Goal: Task Accomplishment & Management: Manage account settings

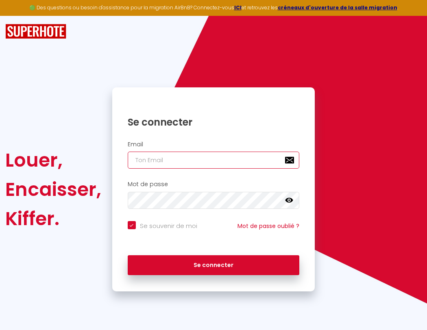
type input "l"
checkbox input "true"
type input "le"
checkbox input "true"
type input "les"
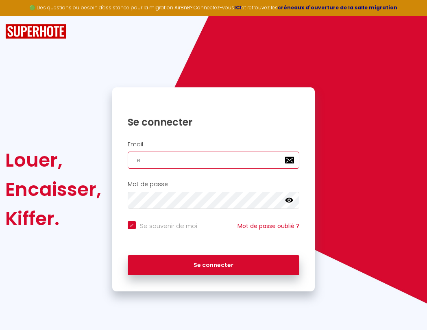
checkbox input "true"
type input "lesp"
checkbox input "true"
type input "lespa"
checkbox input "true"
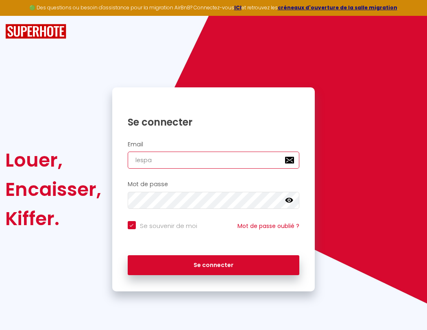
type input "lespac"
checkbox input "true"
type input "l"
checkbox input "true"
type input "le"
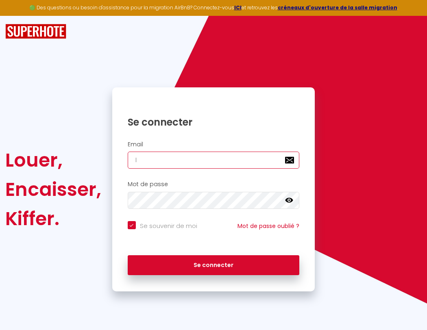
checkbox input "true"
type input "lespaced"
checkbox input "true"
type input "les"
checkbox input "true"
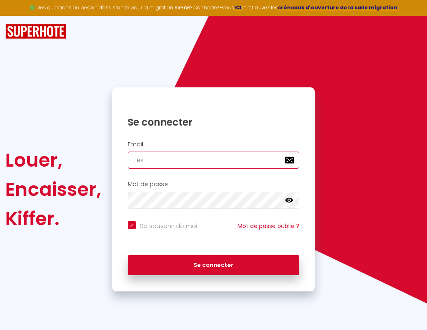
type input "lespacede"
checkbox input "true"
type input "lesp"
checkbox input "true"
type input "lespacedet"
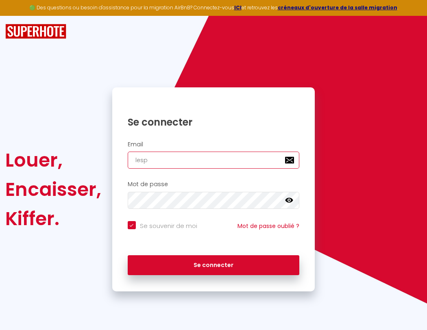
checkbox input "true"
type input "lespa"
checkbox input "true"
type input "lespacedete"
checkbox input "true"
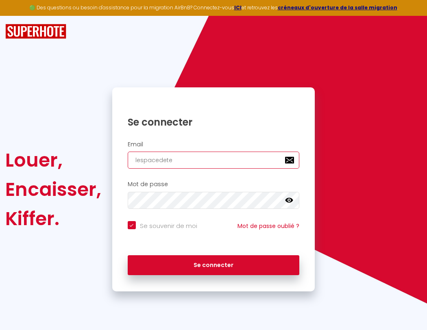
type input "lespac"
checkbox input "true"
type input "lespacedeten"
checkbox input "true"
type input "l"
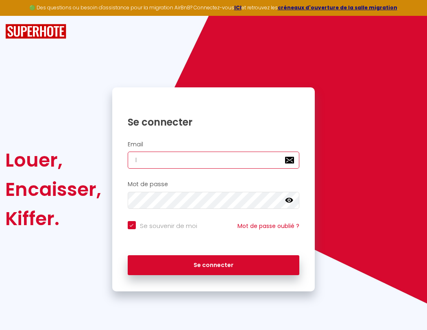
checkbox input "true"
type input "lespace"
checkbox input "true"
type input "le"
checkbox input "true"
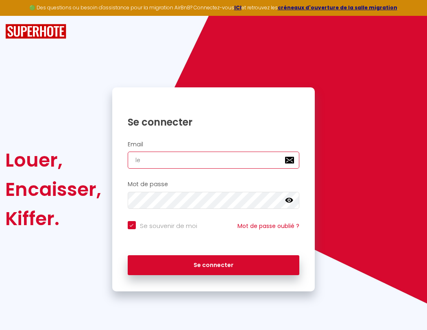
type input "lespaced"
checkbox input "true"
type input "les"
checkbox input "true"
type input "lespacede"
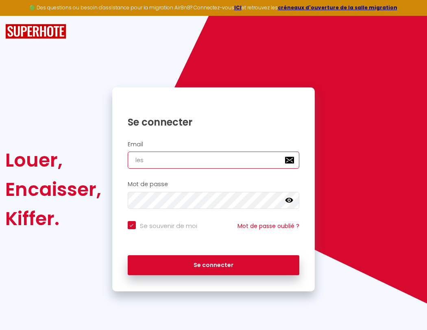
checkbox input "true"
type input "lesp"
checkbox input "true"
type input "lespacedet"
checkbox input "true"
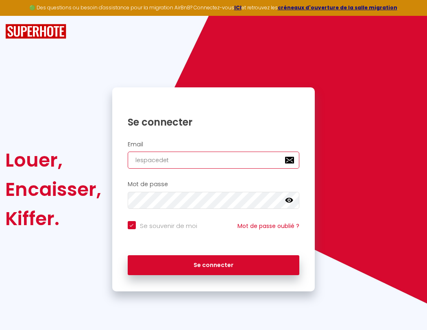
type input "lespa"
checkbox input "true"
type input "lespacedete"
checkbox input "true"
type input "lespacedetente@gm"
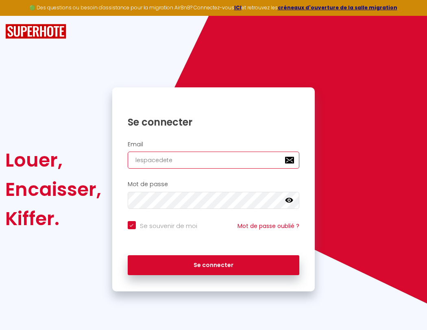
checkbox input "true"
type input "lespac"
checkbox input "true"
type input "lespacedeten"
checkbox input "true"
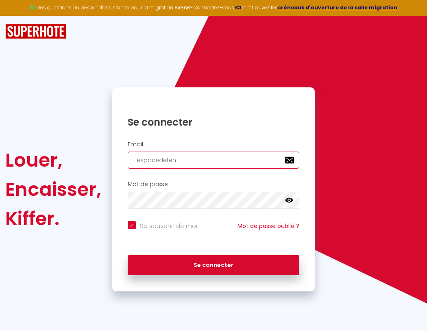
type input "lespacedetente@gma"
checkbox input "true"
type input "lespace"
checkbox input "true"
type input "lespacedetent"
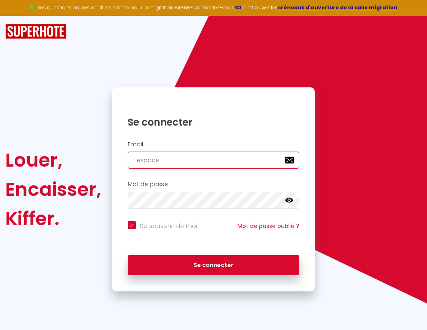
checkbox input "true"
type input "lespacedetente@gmai"
checkbox input "true"
